Goal: Task Accomplishment & Management: Manage account settings

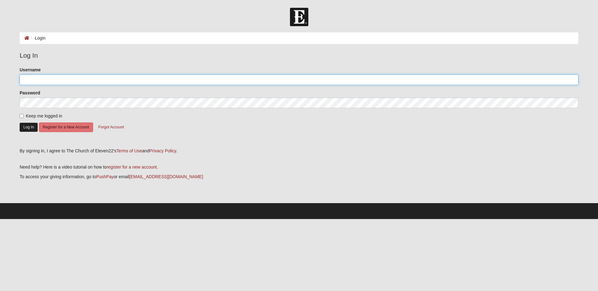
type input "gldarter"
click at [27, 125] on button "Log In" at bounding box center [29, 127] width 18 height 9
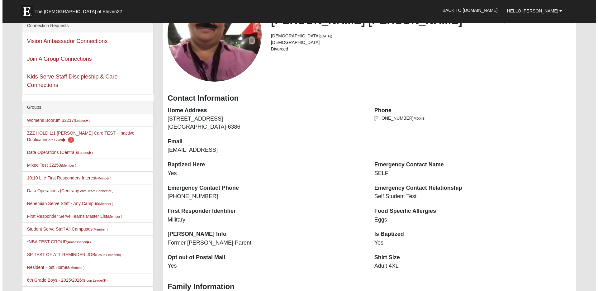
scroll to position [41, 0]
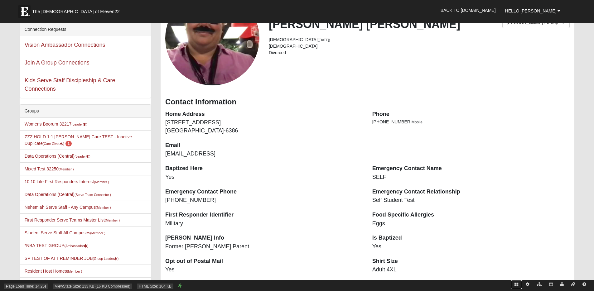
click at [517, 285] on icon at bounding box center [516, 285] width 4 height 4
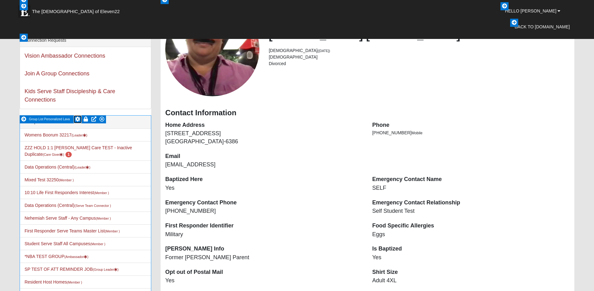
click at [78, 119] on icon at bounding box center [77, 119] width 5 height 5
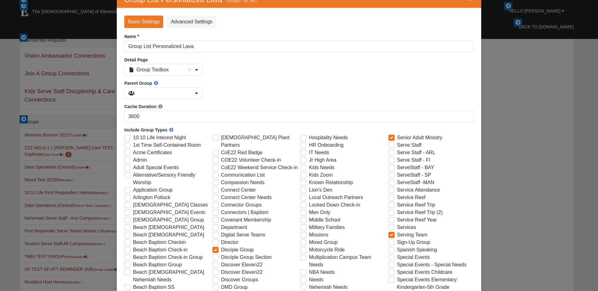
scroll to position [18, 0]
click at [397, 208] on span "Service Reef Trip (2)" at bounding box center [420, 211] width 46 height 7
click at [393, 210] on input "Service Reef Trip (2)" at bounding box center [393, 212] width 4 height 4
checkbox input "true"
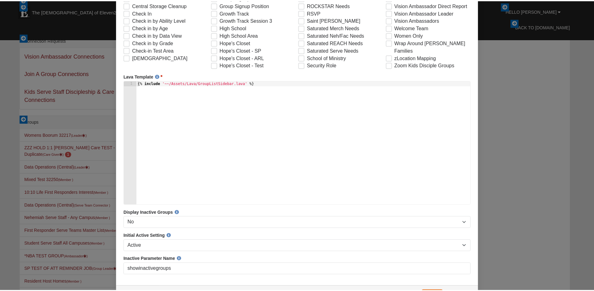
scroll to position [815, 0]
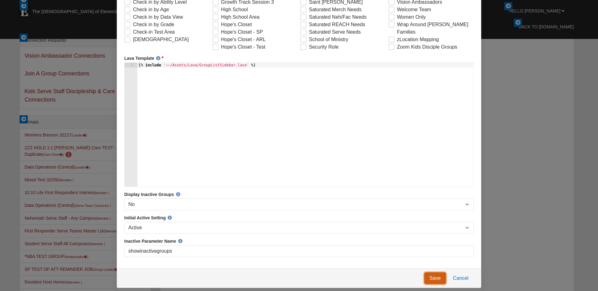
click at [430, 281] on link "Save" at bounding box center [435, 278] width 22 height 12
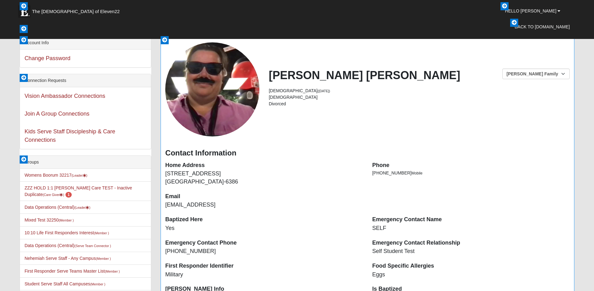
scroll to position [0, 0]
